Goal: Task Accomplishment & Management: Use online tool/utility

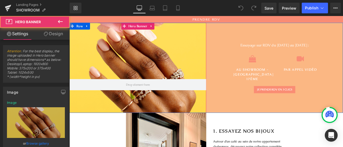
click at [196, 64] on div at bounding box center [150, 77] width 162 height 107
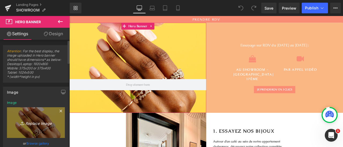
click at [41, 123] on icon "Replace Image" at bounding box center [35, 123] width 43 height 7
type input "C:\fakepath\25_septembre-178.jpg"
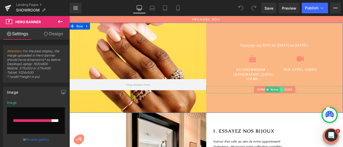
click at [319, 102] on icon at bounding box center [320, 103] width 3 height 3
click at [274, 107] on div at bounding box center [312, 107] width 162 height 1
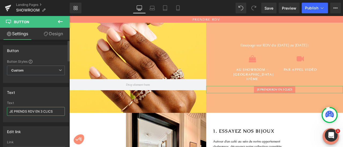
drag, startPoint x: 14, startPoint y: 112, endPoint x: 60, endPoint y: 111, distance: 45.5
click at [60, 111] on input "JE PRENDS RDV EN 3 CLICS" at bounding box center [36, 111] width 58 height 9
type input "JE PRENDS RENDEZ-VOUS"
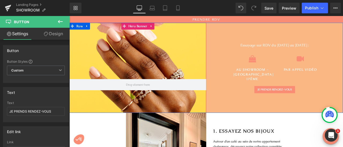
click at [153, 68] on div at bounding box center [150, 77] width 162 height 107
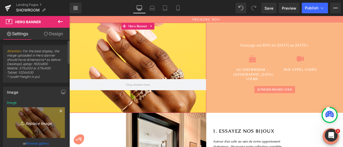
click at [39, 124] on icon "Replace Image" at bounding box center [35, 123] width 43 height 7
type input "C:\fakepath\25_septembre-228.jpg"
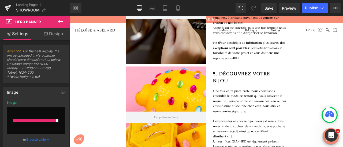
scroll to position [575, 0]
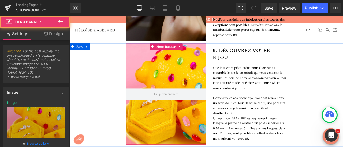
click at [175, 127] on div at bounding box center [183, 108] width 95 height 120
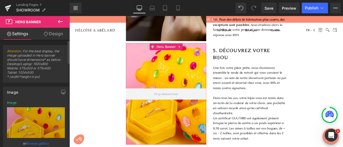
click at [34, 143] on link "Browse gallery" at bounding box center [37, 143] width 23 height 9
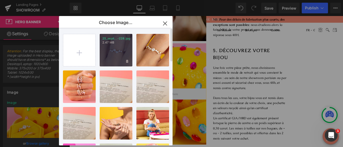
click at [113, 48] on div "25_sept...-228.jpg 2.47 MB" at bounding box center [116, 50] width 33 height 33
type input "[URL][DOMAIN_NAME]"
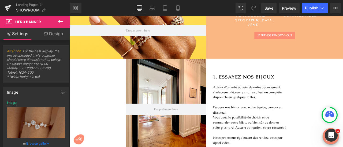
scroll to position [18, 0]
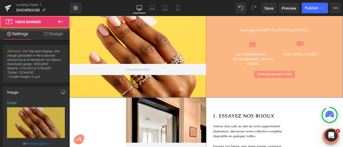
click at [204, 58] on div at bounding box center [150, 59] width 162 height 107
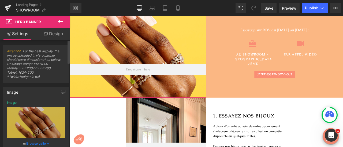
click at [37, 143] on link "Browse gallery" at bounding box center [37, 143] width 23 height 9
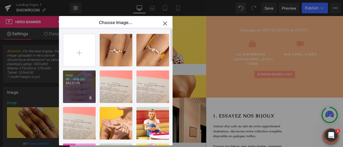
click at [79, 85] on div "coup de...oing.jpg 352.51 KB" at bounding box center [79, 87] width 33 height 33
type input "[URL][DOMAIN_NAME]"
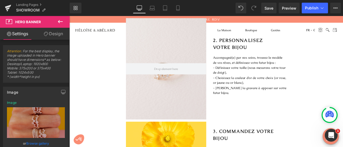
scroll to position [251, 0]
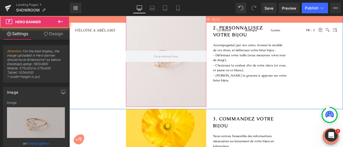
click at [201, 91] on div at bounding box center [183, 64] width 95 height 120
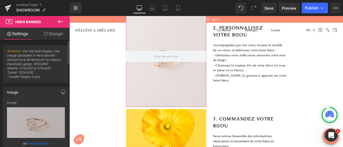
click at [37, 144] on link "Browse gallery" at bounding box center [37, 143] width 23 height 9
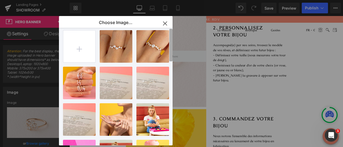
scroll to position [0, 0]
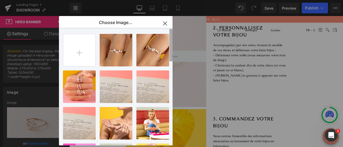
click at [166, 47] on div "25_sept...-228.jpg 2.47 MB Delete image? Yes No 25_sept...-178.jpg 1.19 MB Dele…" at bounding box center [117, 87] width 109 height 118
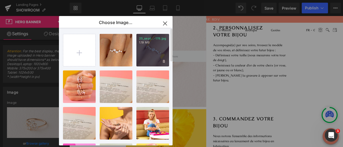
click at [150, 52] on div "25_sept...-178.jpg 1.19 MB" at bounding box center [152, 50] width 33 height 33
type input "[URL][DOMAIN_NAME]"
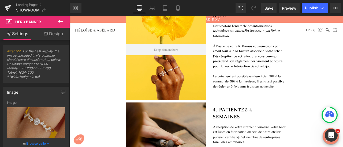
scroll to position [319, 0]
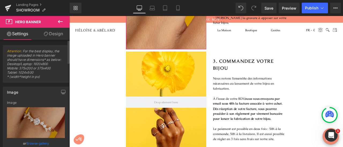
click at [29, 144] on link "Browse gallery" at bounding box center [37, 143] width 23 height 9
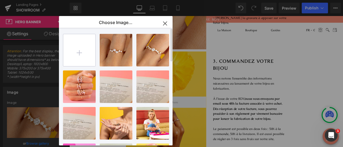
click at [78, 57] on input "file" at bounding box center [79, 50] width 32 height 32
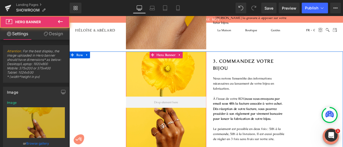
click at [204, 96] on div at bounding box center [183, 118] width 95 height 120
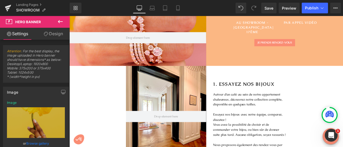
scroll to position [0, 0]
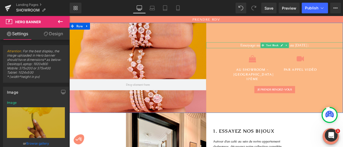
click at [288, 54] on span "Essayage sur RDV du [DATE] au [DATE] :" at bounding box center [312, 51] width 81 height 6
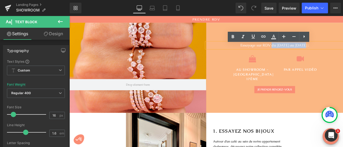
drag, startPoint x: 308, startPoint y: 54, endPoint x: 347, endPoint y: 54, distance: 39.9
click at [342, 54] on span "Essayage sur RDV du [DATE] au [DATE] :" at bounding box center [312, 51] width 81 height 6
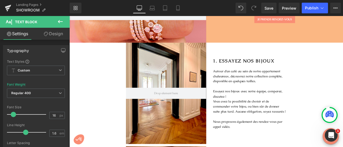
scroll to position [87, 0]
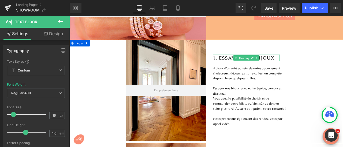
click at [256, 64] on strong "1. ESSAYEZ NOS BIJOUX" at bounding box center [275, 65] width 73 height 7
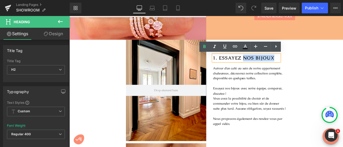
drag, startPoint x: 273, startPoint y: 65, endPoint x: 313, endPoint y: 65, distance: 40.1
click at [313, 65] on h2 "1. ESSAYEZ NOS BIJOUX" at bounding box center [278, 66] width 79 height 8
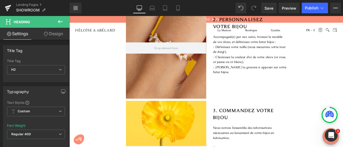
scroll to position [246, 0]
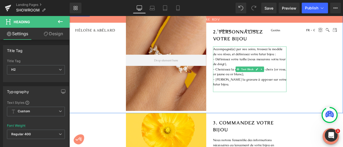
click at [283, 91] on p "- [PERSON_NAME] la gravure à apposer sur votre futur bijou." at bounding box center [282, 95] width 87 height 12
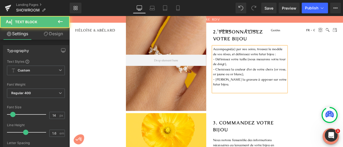
click at [283, 91] on p "- [PERSON_NAME] la gravure à apposer sur votre futur bijou." at bounding box center [282, 95] width 87 height 12
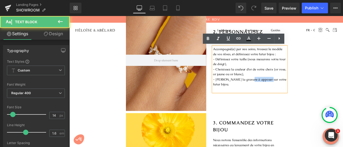
drag, startPoint x: 299, startPoint y: 92, endPoint x: 277, endPoint y: 92, distance: 22.2
click at [277, 92] on p "- [PERSON_NAME] la gravure à apposer sur votre futur bijou." at bounding box center [282, 95] width 87 height 12
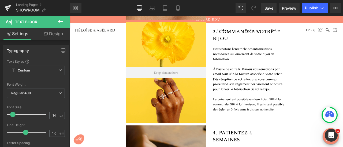
scroll to position [356, 0]
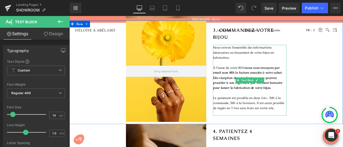
click at [273, 71] on p at bounding box center [282, 71] width 87 height 6
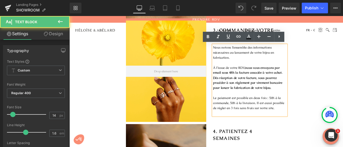
click at [312, 78] on strong "nous vous envoyons par email sous 48h la facture associée à votre achat." at bounding box center [280, 80] width 82 height 11
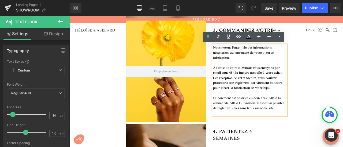
click at [247, 83] on strong "nous vous envoyons par email sous 48h la facture associée à votre achat." at bounding box center [280, 80] width 82 height 11
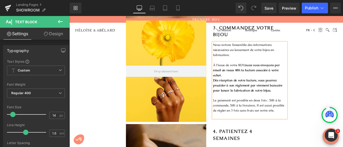
scroll to position [353, 0]
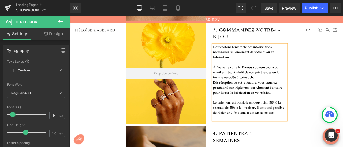
click at [259, 130] on p "Le paiement est possible en deux fois : 50% à la commande, 50% à la livraison. …" at bounding box center [282, 125] width 87 height 18
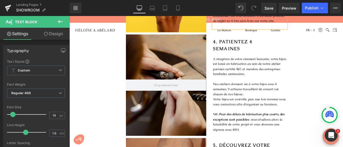
scroll to position [461, 0]
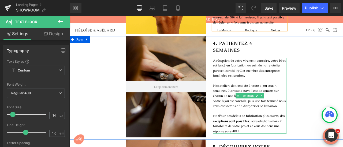
click at [272, 75] on p "A réception de votre virement bancaire, votre bijou est lancé en fabrication au…" at bounding box center [282, 78] width 87 height 24
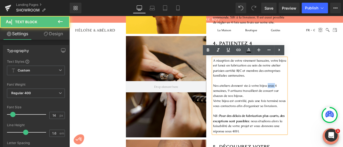
drag, startPoint x: 301, startPoint y: 99, endPoint x: 310, endPoint y: 99, distance: 8.8
click at [310, 99] on p "Nos ateliers donnent vie à votre bijou sous 4 semaines, 9 artisans travaillent …" at bounding box center [282, 105] width 87 height 18
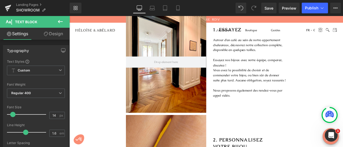
scroll to position [0, 0]
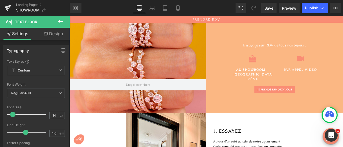
drag, startPoint x: 391, startPoint y: 86, endPoint x: 390, endPoint y: 23, distance: 62.9
click at [309, 7] on span "Publish" at bounding box center [311, 8] width 13 height 4
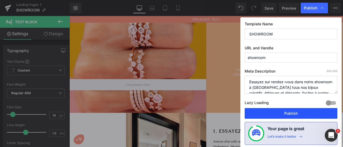
click at [285, 110] on button "Publish" at bounding box center [290, 113] width 93 height 11
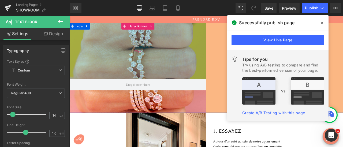
click at [176, 56] on div "250px" at bounding box center [150, 57] width 162 height 67
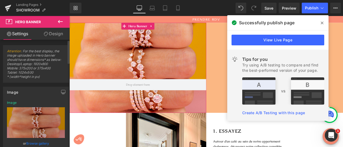
click at [42, 142] on link "Browse gallery" at bounding box center [37, 143] width 23 height 9
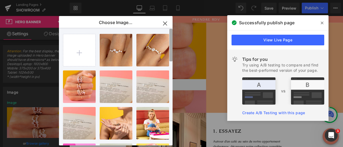
click at [166, 33] on div "25_sept...-228.jpg 2.47 MB Delete image? Yes No 25_sept...-178.jpg 1.19 MB Dele…" at bounding box center [117, 87] width 109 height 118
click at [165, 24] on icon "button" at bounding box center [165, 23] width 9 height 9
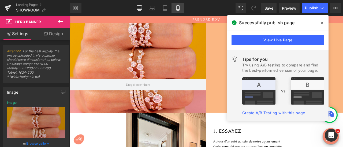
click at [181, 7] on link "Mobile" at bounding box center [177, 8] width 13 height 11
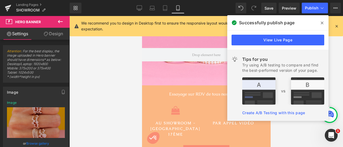
type input "[URL][DOMAIN_NAME]"
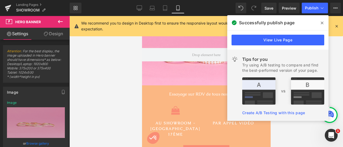
click at [321, 22] on icon at bounding box center [321, 23] width 3 height 4
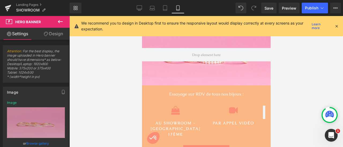
click at [339, 24] on div "We recommend you to design in Desktop first to ensure the responsive layout wou…" at bounding box center [206, 26] width 273 height 20
click at [336, 27] on icon at bounding box center [336, 26] width 5 height 5
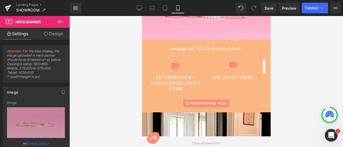
scroll to position [44, 0]
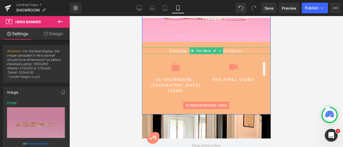
click at [177, 51] on span "Essayage sur RDV de tous nos bijoux :" at bounding box center [206, 51] width 74 height 6
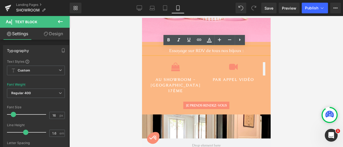
click at [183, 51] on span "Essayage sur RDV de tous nos bijoux :" at bounding box center [206, 51] width 74 height 6
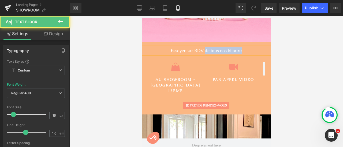
drag, startPoint x: 203, startPoint y: 51, endPoint x: 241, endPoint y: 52, distance: 38.3
click at [241, 52] on p "Essayer sur RDV de tous nos bijoux :" at bounding box center [205, 50] width 107 height 7
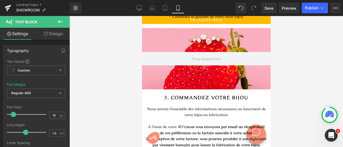
scroll to position [388, 0]
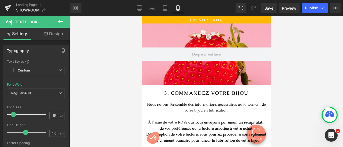
drag, startPoint x: 268, startPoint y: 32, endPoint x: 414, endPoint y: 75, distance: 152.2
click at [224, 67] on div at bounding box center [206, 55] width 128 height 62
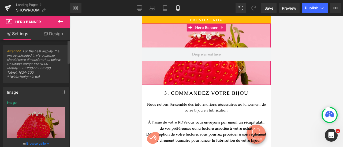
click at [43, 142] on link "Browse gallery" at bounding box center [37, 143] width 23 height 9
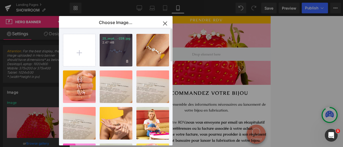
click at [115, 55] on div "25_sept...-228.jpg 2.47 MB" at bounding box center [116, 50] width 33 height 33
type input "[URL][DOMAIN_NAME]"
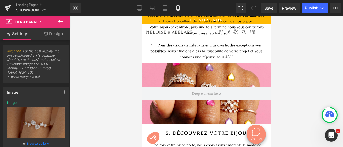
scroll to position [671, 0]
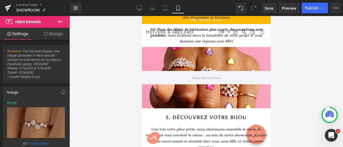
click at [142, 16] on div "200px" at bounding box center [142, 16] width 0 height 0
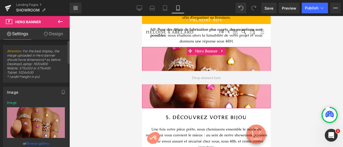
click at [39, 144] on link "Browse gallery" at bounding box center [37, 143] width 23 height 9
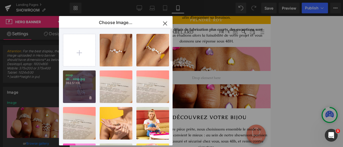
click at [80, 92] on div "coup de...oing.jpg 352.51 KB" at bounding box center [79, 87] width 33 height 33
type input "[URL][DOMAIN_NAME]"
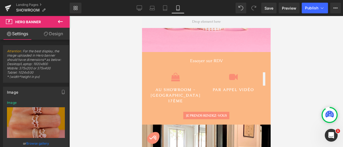
scroll to position [0, 0]
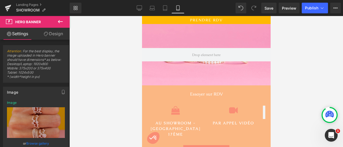
drag, startPoint x: 267, startPoint y: 81, endPoint x: 416, endPoint y: 29, distance: 157.2
click at [310, 10] on span "Publish" at bounding box center [311, 8] width 13 height 4
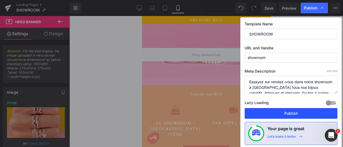
click at [284, 115] on button "Publish" at bounding box center [290, 113] width 93 height 11
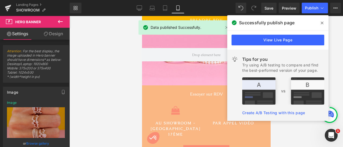
click at [322, 22] on icon at bounding box center [321, 23] width 3 height 4
